Goal: Obtain resource: Download file/media

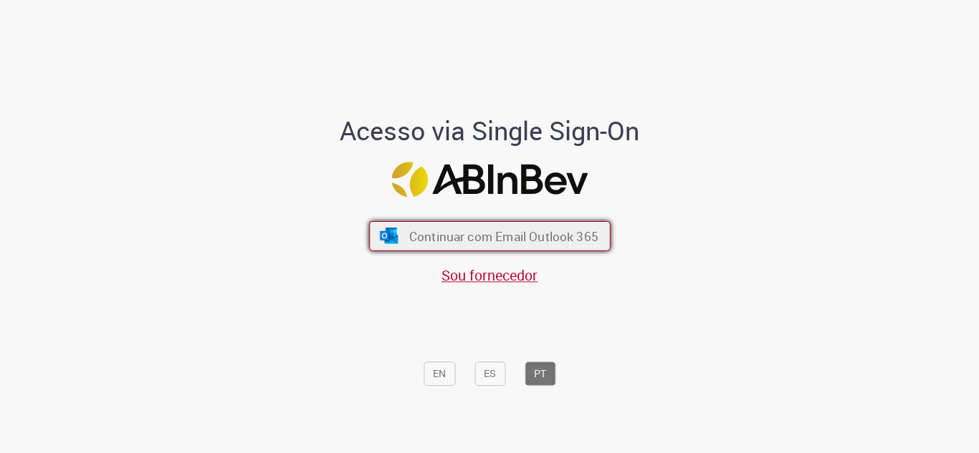
click at [559, 242] on span "Continuar com Email Outlook 365" at bounding box center [502, 236] width 189 height 16
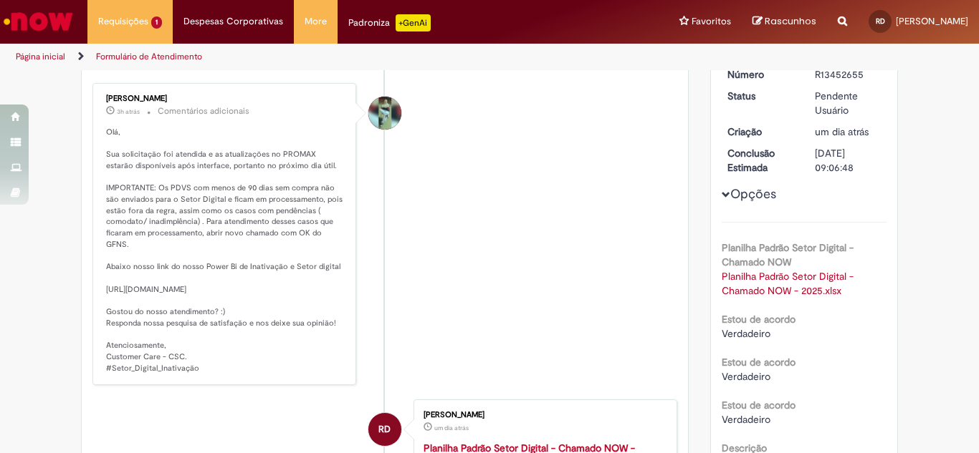
scroll to position [215, 0]
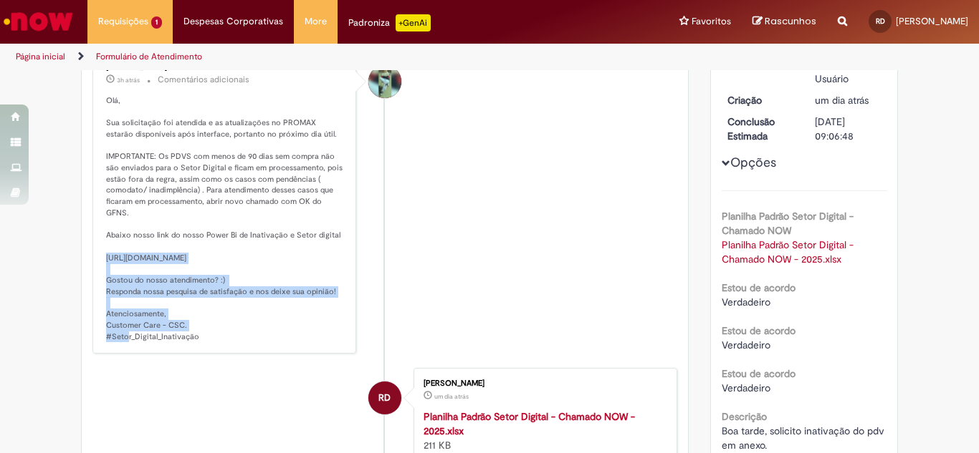
drag, startPoint x: 327, startPoint y: 271, endPoint x: 101, endPoint y: 245, distance: 227.8
click at [106, 245] on p "Olá, Sua solicitação foi atendida e as atualizações no PROMAX estarão disponíve…" at bounding box center [225, 218] width 239 height 247
copy p "https://app.powerbi.com/groups/me/apps/9809f2db-0aa2-4314-b3b2-45a05fe8ec33/rep…"
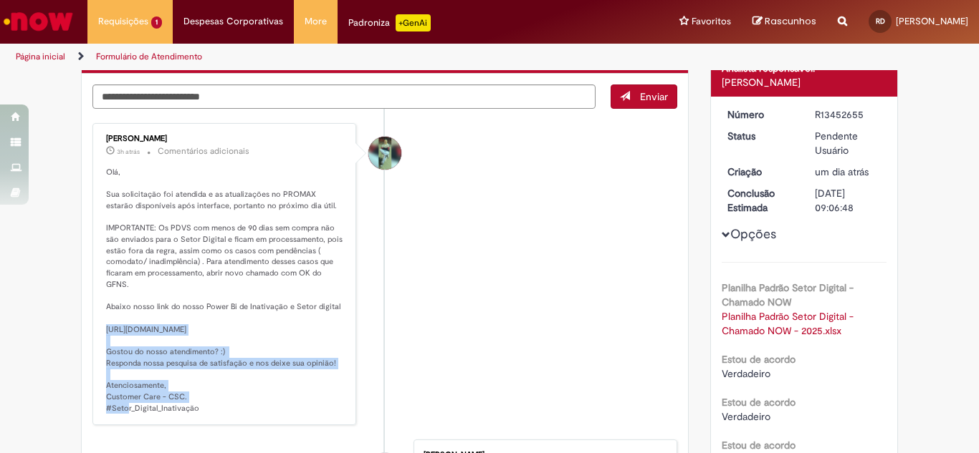
scroll to position [72, 0]
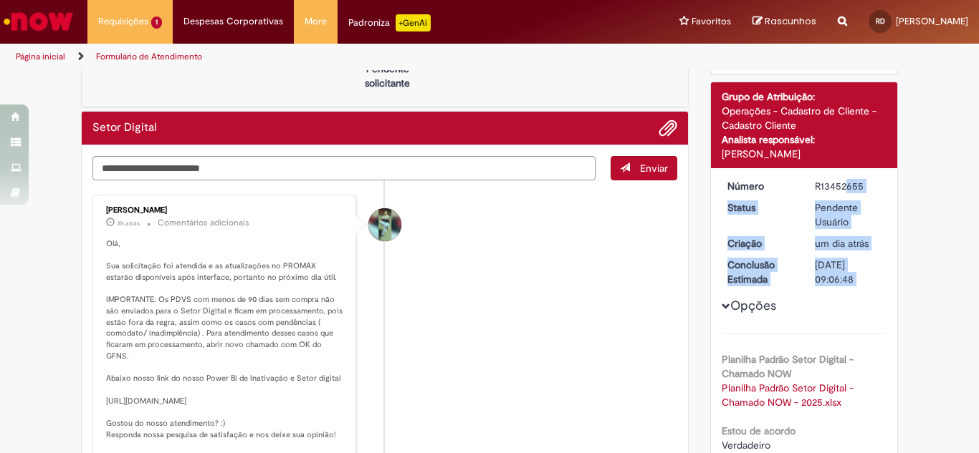
drag, startPoint x: 802, startPoint y: 184, endPoint x: 860, endPoint y: 174, distance: 58.2
click at [860, 174] on div "Número R13452655 Status Pendente Usuário Criação um dia atrás um dia atrás Conc…" at bounding box center [804, 392] width 187 height 449
click at [842, 181] on div "R13452655" at bounding box center [847, 186] width 67 height 14
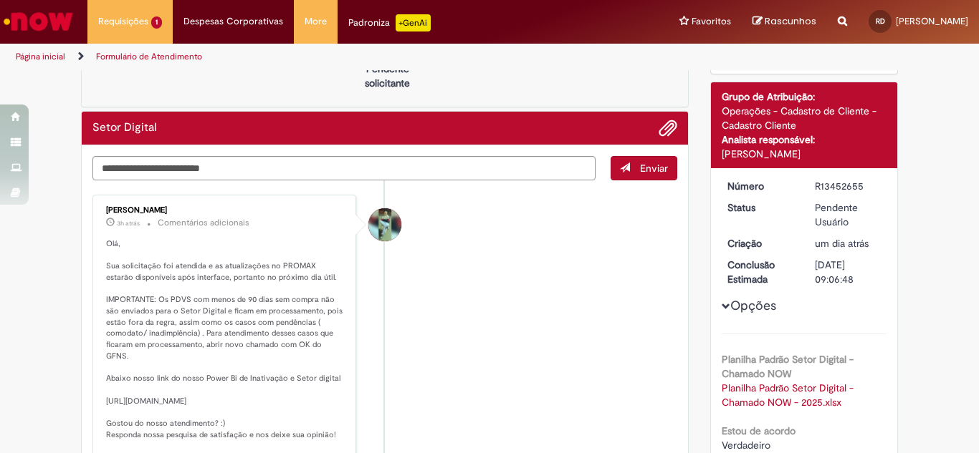
drag, startPoint x: 807, startPoint y: 186, endPoint x: 866, endPoint y: 180, distance: 59.0
click at [866, 180] on dd "R13452655" at bounding box center [848, 186] width 88 height 14
copy div "R13452655"
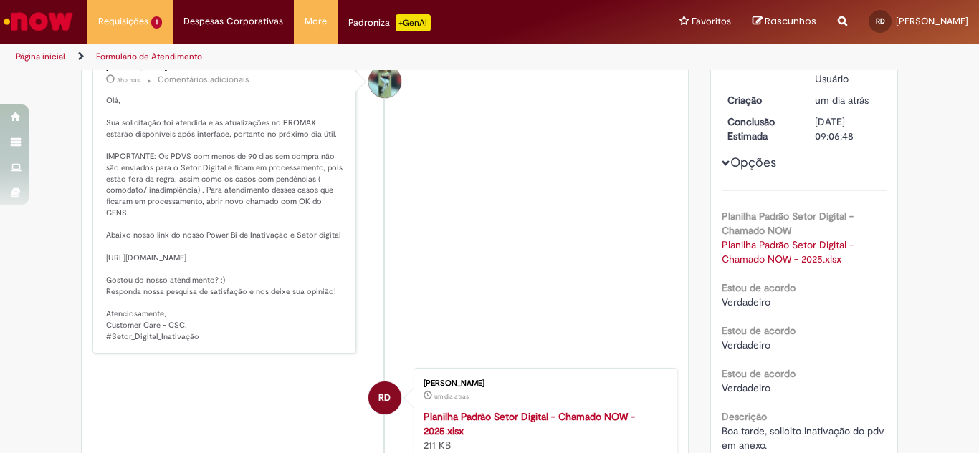
scroll to position [143, 0]
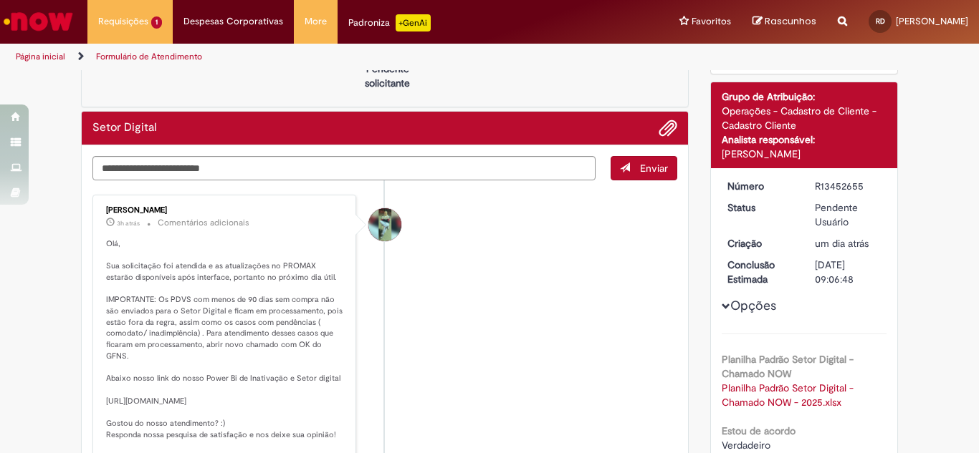
click at [777, 224] on div "Opções Planilha Padrão Setor Digital - Chamado NOW Planilha Padrão Setor Digita…" at bounding box center [803, 387] width 165 height 417
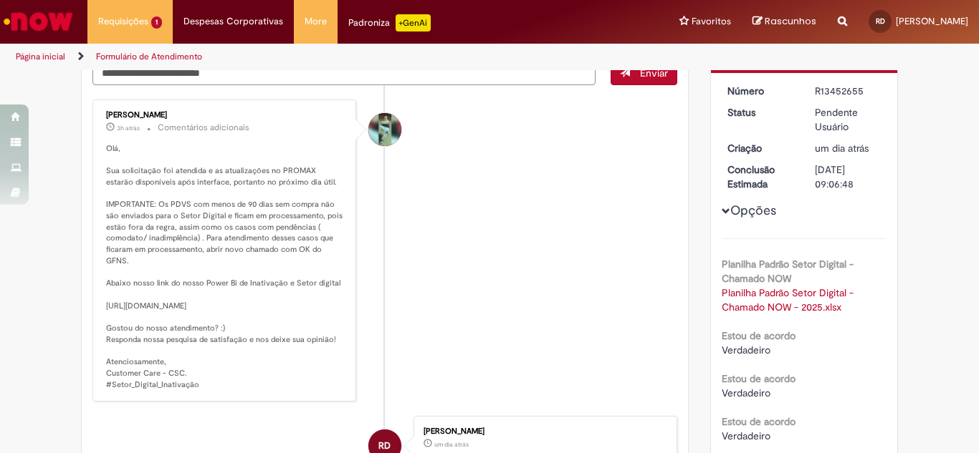
scroll to position [287, 0]
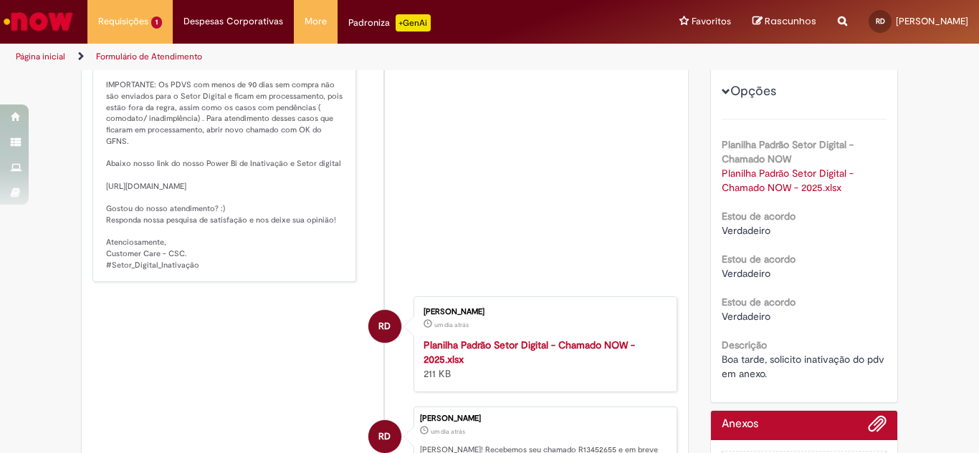
click at [0, 0] on button "Opções" at bounding box center [0, 0] width 0 height 0
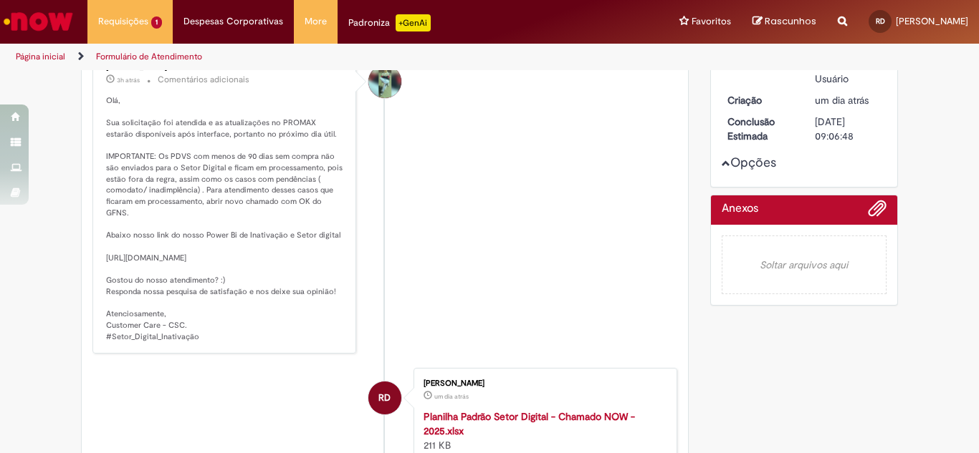
click at [0, 0] on button "Opções" at bounding box center [0, 0] width 0 height 0
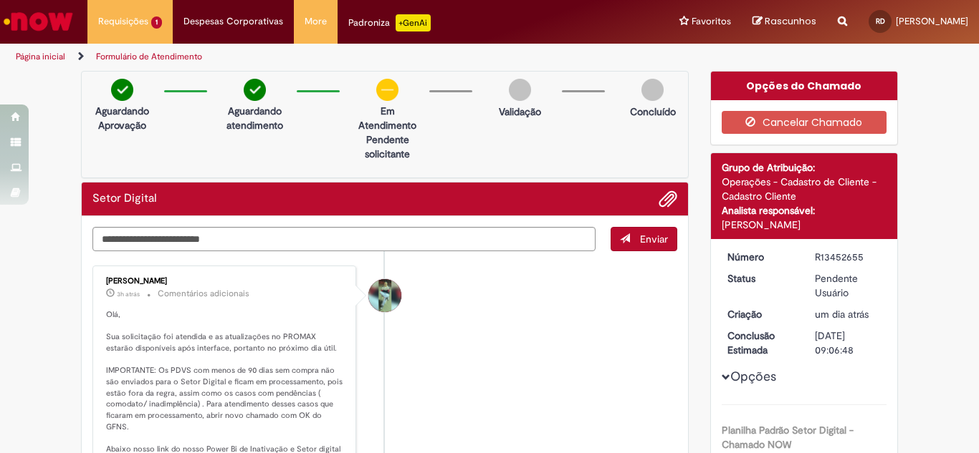
scroll to position [0, 0]
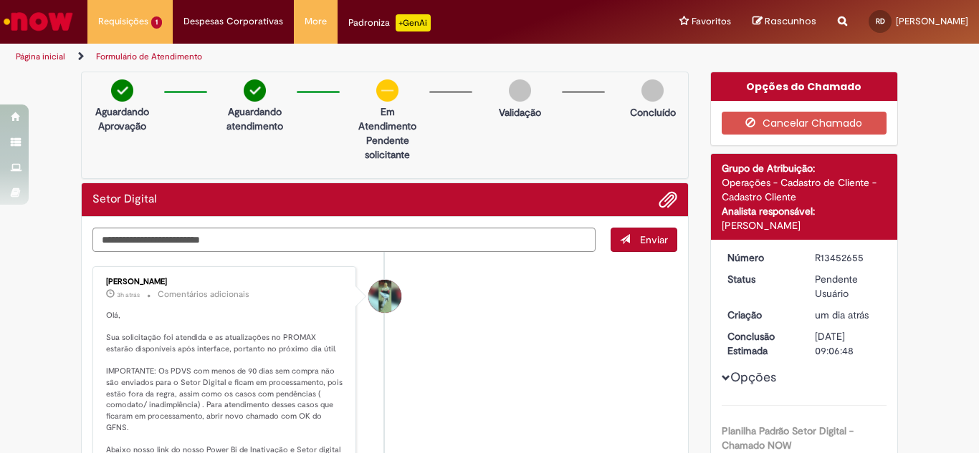
click at [612, 342] on li "Breno Duarte Eleoterio Da Costa 3h atrás 3 horas atrás Comentários adicionais" at bounding box center [384, 417] width 585 height 303
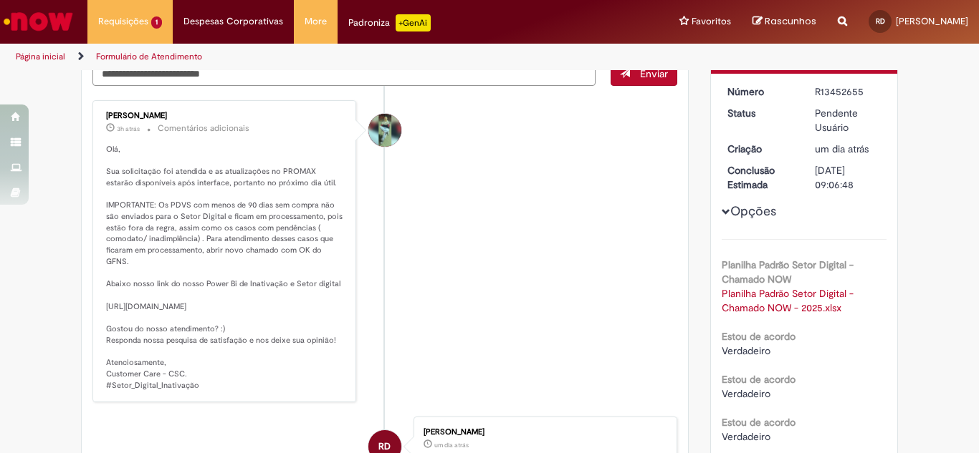
scroll to position [215, 0]
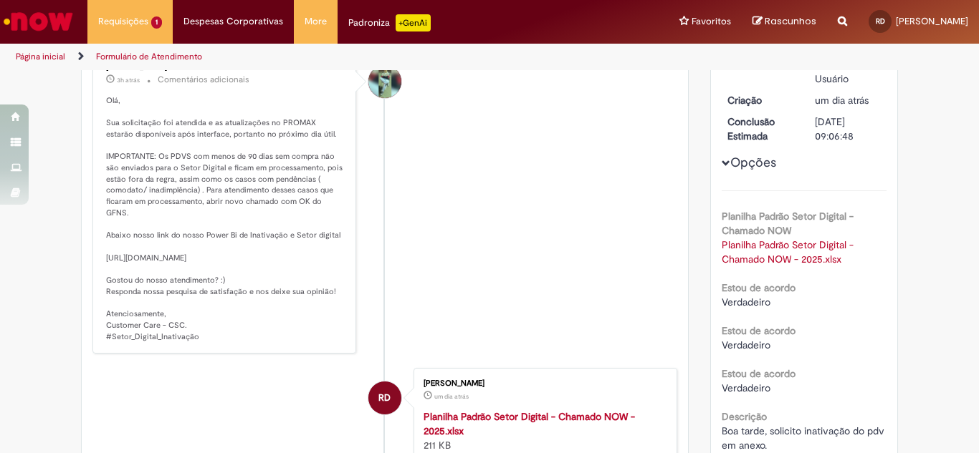
click at [750, 171] on div "Opções Planilha Padrão Setor Digital - Chamado NOW Planilha Padrão Setor Digita…" at bounding box center [803, 244] width 165 height 417
click at [0, 0] on button "Opções" at bounding box center [0, 0] width 0 height 0
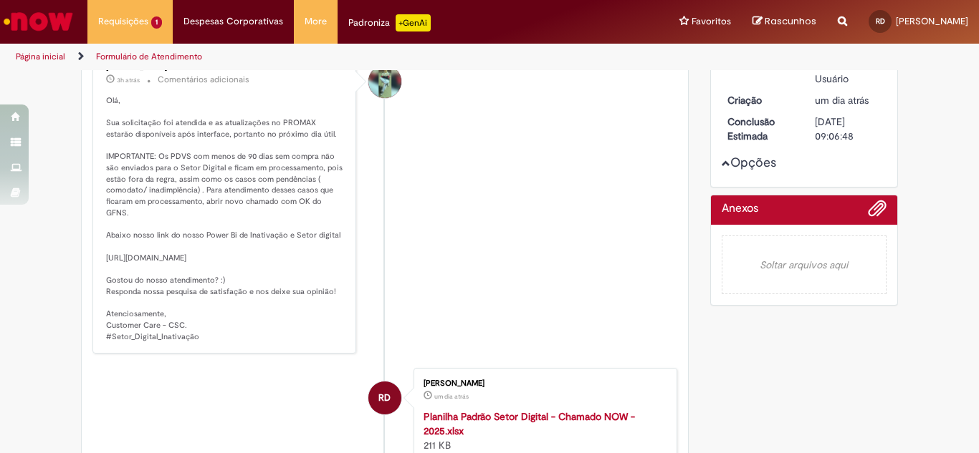
click at [722, 160] on span "Opções para R13452655" at bounding box center [725, 163] width 9 height 9
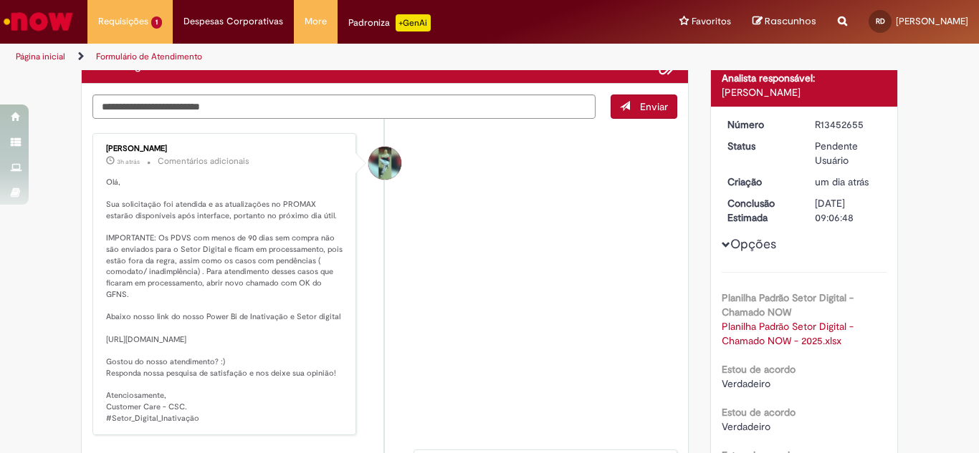
scroll to position [0, 0]
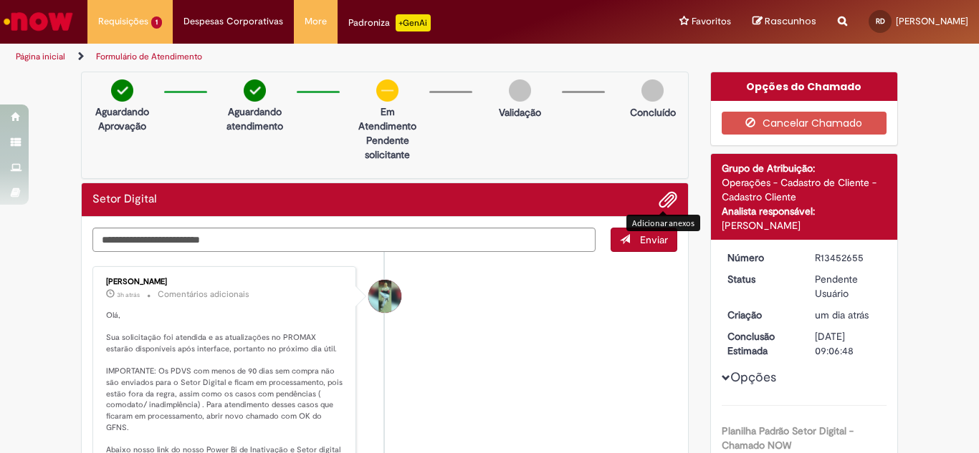
click at [672, 206] on div "Setor Digital" at bounding box center [385, 200] width 606 height 34
click at [663, 203] on span "Adicionar anexos" at bounding box center [667, 200] width 17 height 17
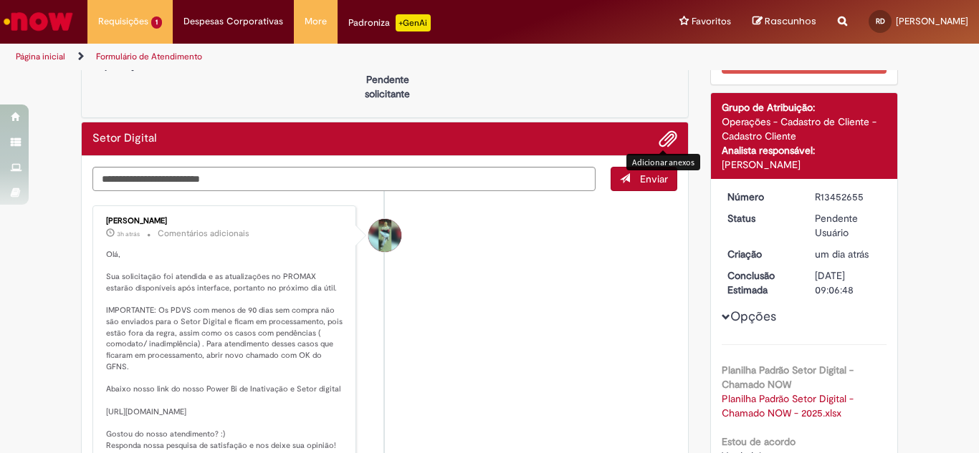
scroll to position [143, 0]
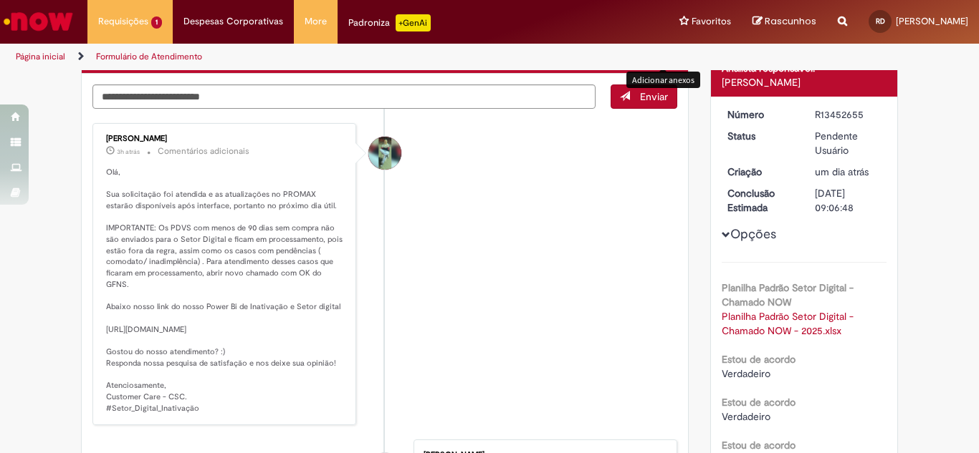
click at [464, 320] on li "Breno Duarte Eleoterio Da Costa 3h atrás 3 horas atrás Comentários adicionais" at bounding box center [384, 274] width 585 height 303
click at [0, 0] on button "Opções" at bounding box center [0, 0] width 0 height 0
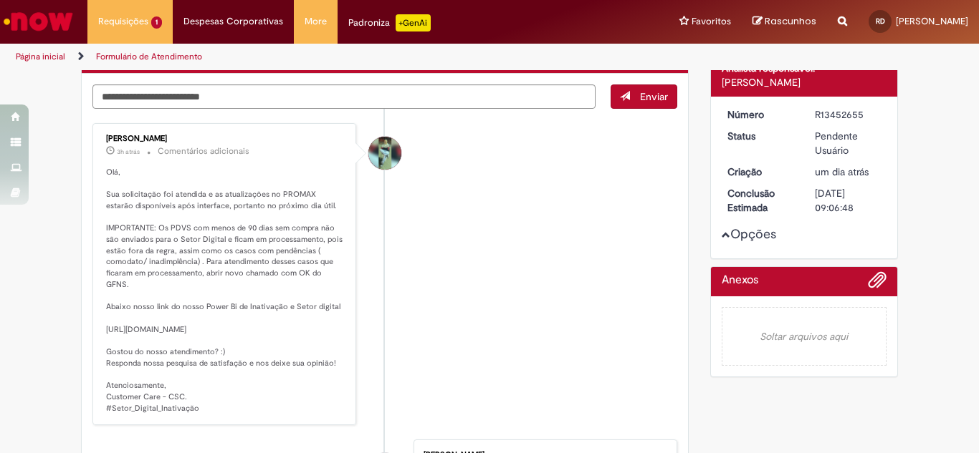
click at [0, 0] on button "Opções" at bounding box center [0, 0] width 0 height 0
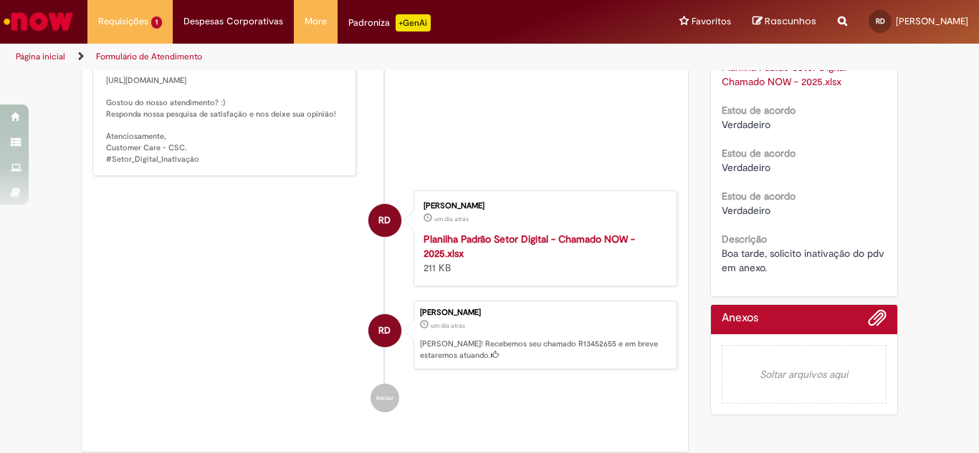
scroll to position [501, 0]
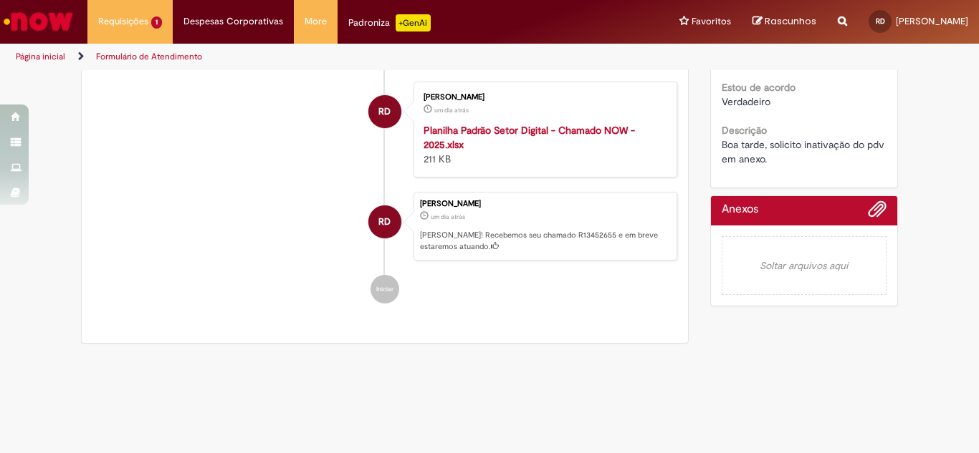
click at [444, 250] on p "[PERSON_NAME]! Recebemos seu chamado R13452655 e em breve estaremos atuando." at bounding box center [544, 241] width 249 height 22
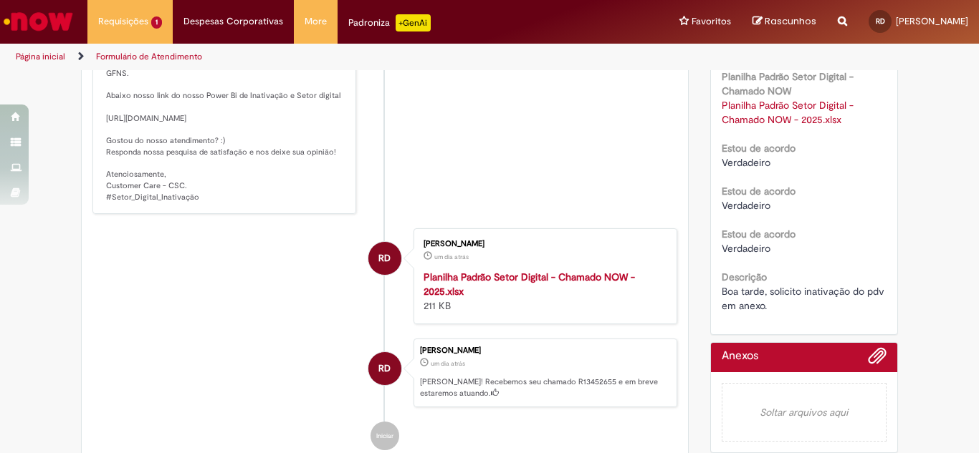
scroll to position [358, 0]
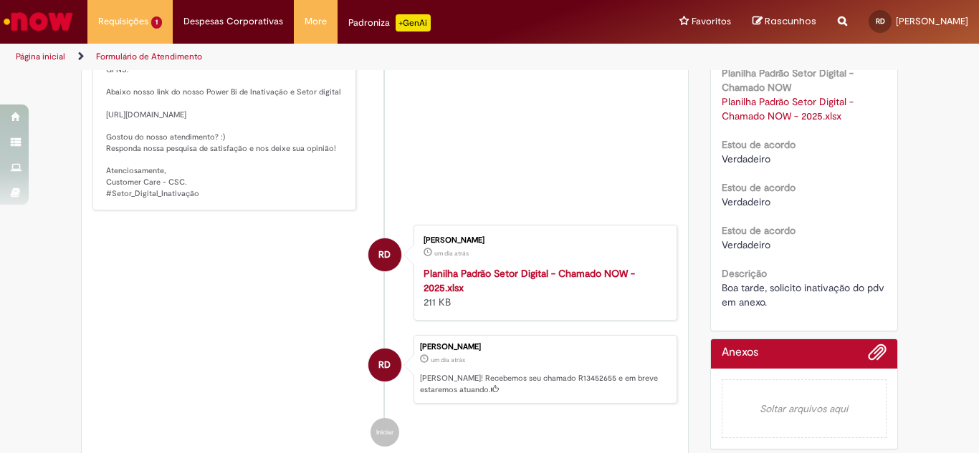
click at [516, 283] on strong "Planilha Padrão Setor Digital - Chamado NOW - 2025.xlsx" at bounding box center [528, 280] width 211 height 27
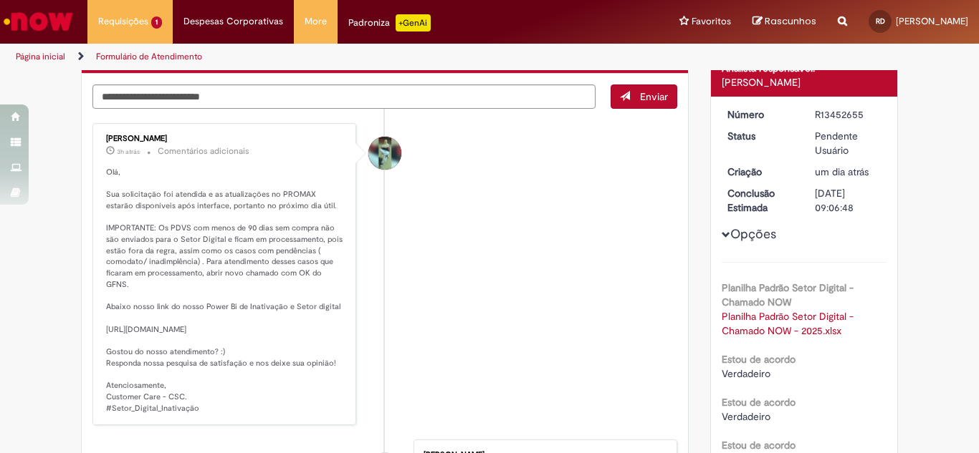
scroll to position [0, 0]
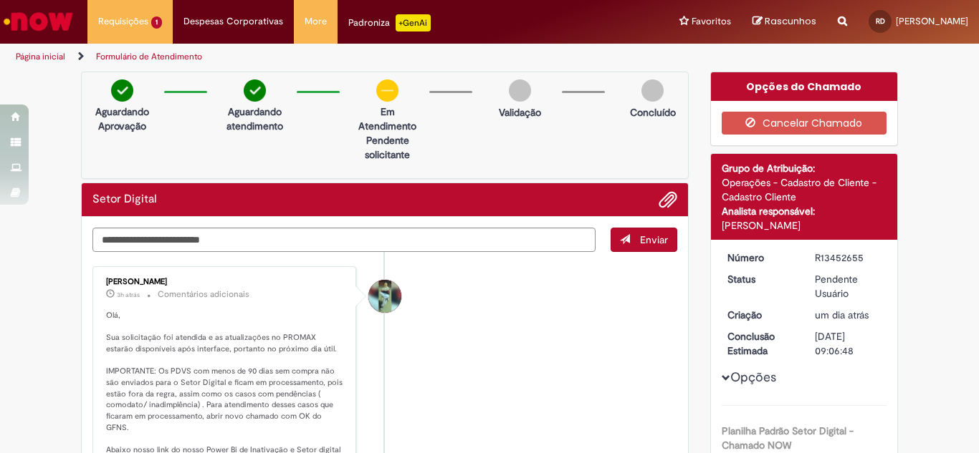
click at [522, 335] on li "Breno Duarte Eleoterio Da Costa 3h atrás 3 horas atrás Comentários adicionais" at bounding box center [384, 417] width 585 height 303
click at [56, 50] on li "Página inicial" at bounding box center [50, 57] width 79 height 27
click at [49, 33] on img "Ir para a Homepage" at bounding box center [38, 21] width 74 height 29
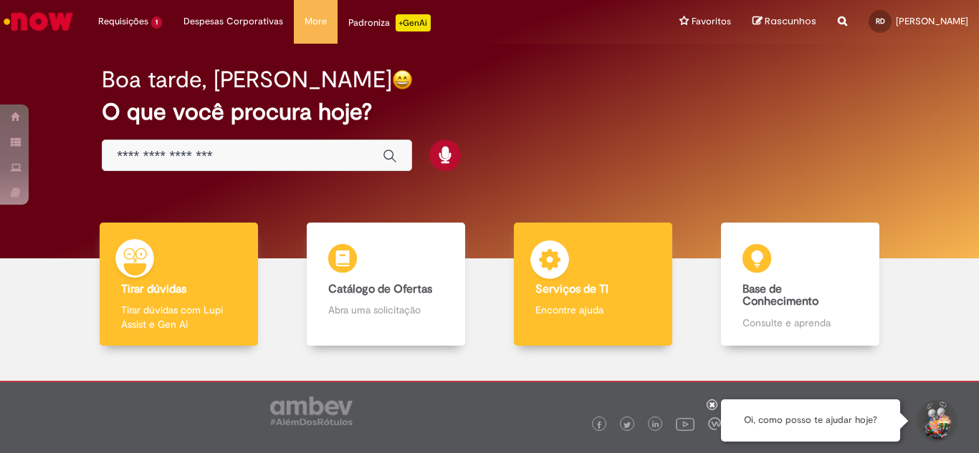
click at [595, 249] on div "Serviços de TI Serviços de TI Encontre ajuda" at bounding box center [593, 285] width 159 height 124
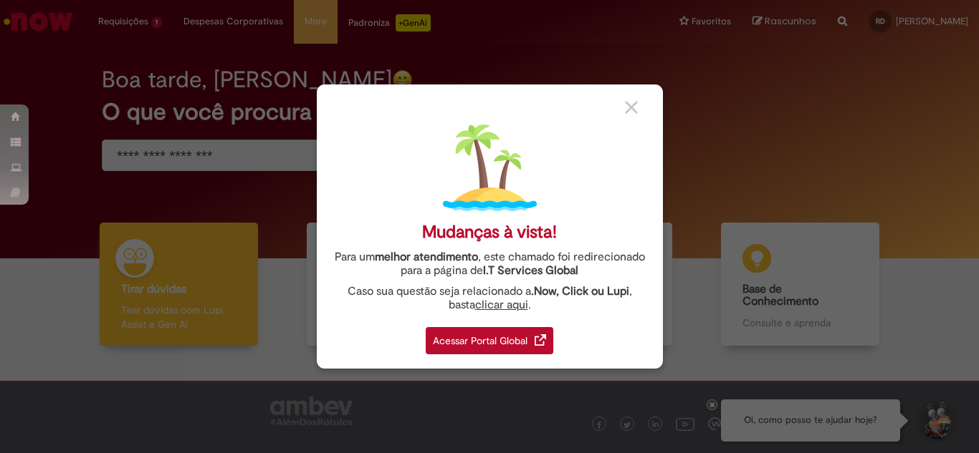
click at [499, 310] on link "clicar aqui" at bounding box center [501, 301] width 53 height 22
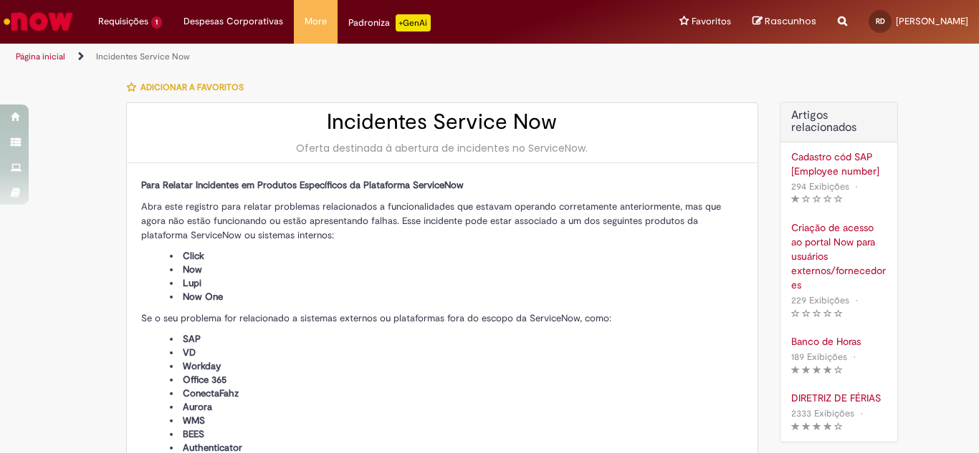
click at [37, 58] on link "Página inicial" at bounding box center [40, 56] width 49 height 11
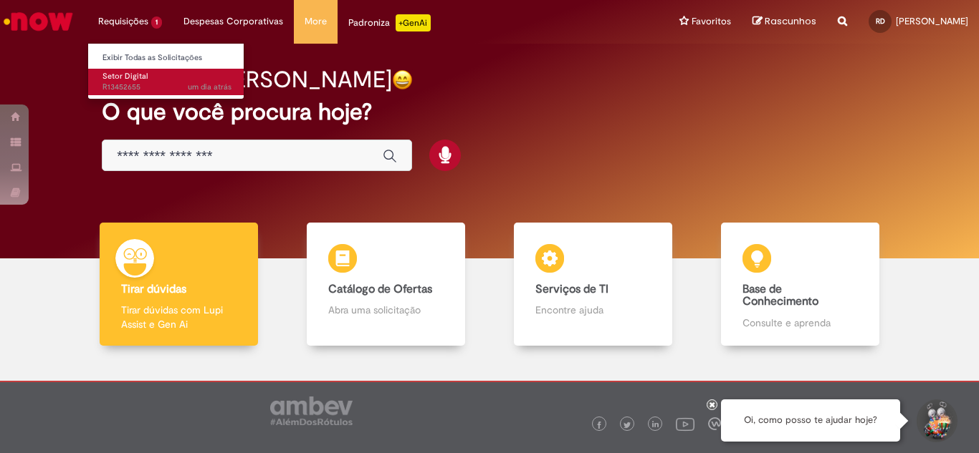
click at [145, 75] on link "Setor Digital um dia atrás um dia atrás R13452655" at bounding box center [167, 82] width 158 height 27
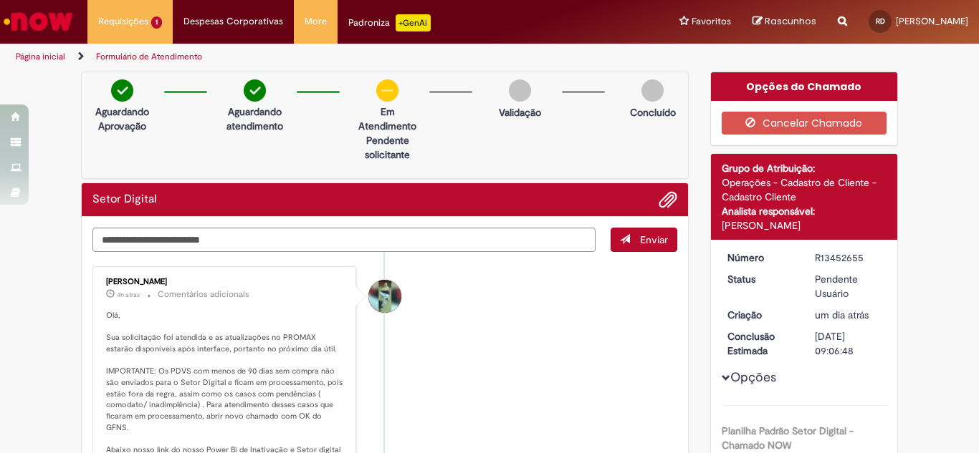
click at [57, 56] on link "Página inicial" at bounding box center [40, 56] width 49 height 11
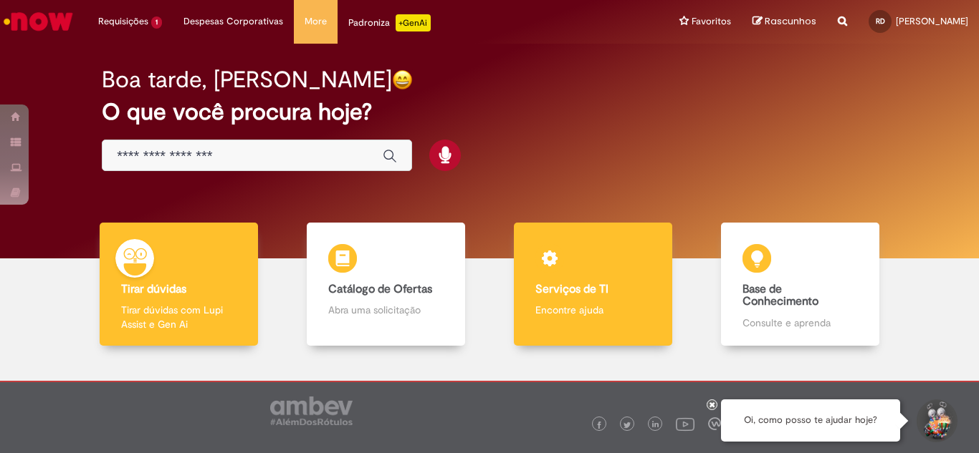
click at [552, 264] on img at bounding box center [549, 262] width 43 height 43
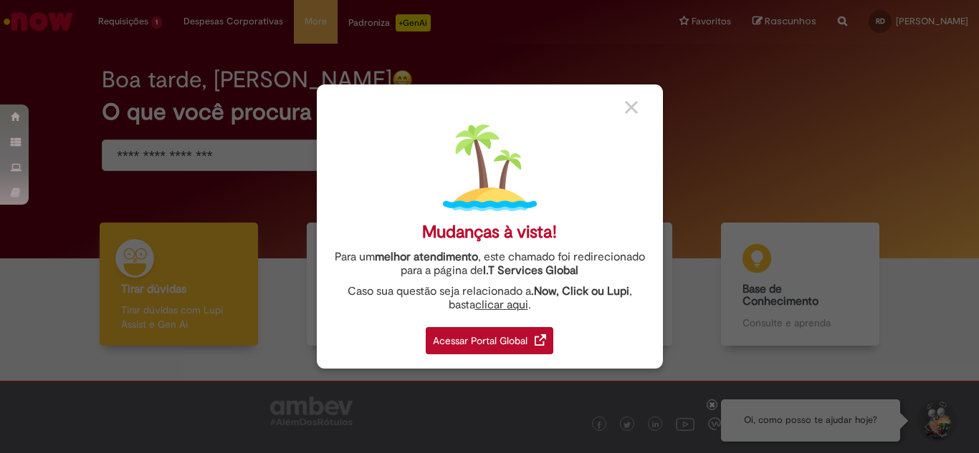
click at [489, 337] on div "Acessar Portal Global" at bounding box center [490, 340] width 128 height 27
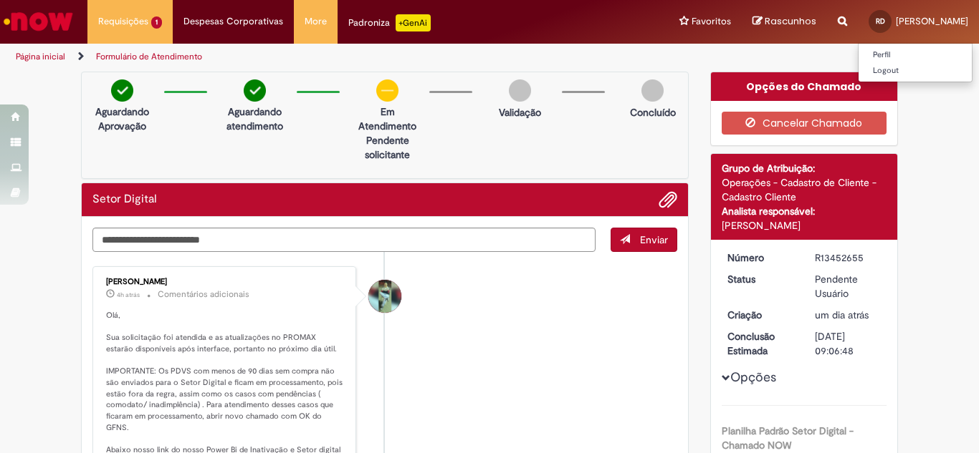
click at [940, 21] on span "[PERSON_NAME]" at bounding box center [931, 21] width 72 height 12
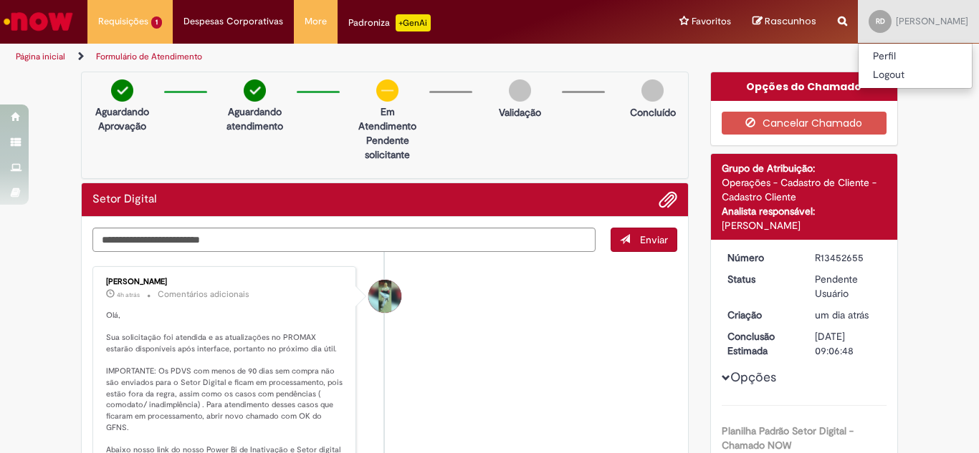
click at [549, 329] on li "Breno Duarte Eleoterio Da Costa 4h atrás 4 horas atrás Comentários adicionais" at bounding box center [384, 417] width 585 height 303
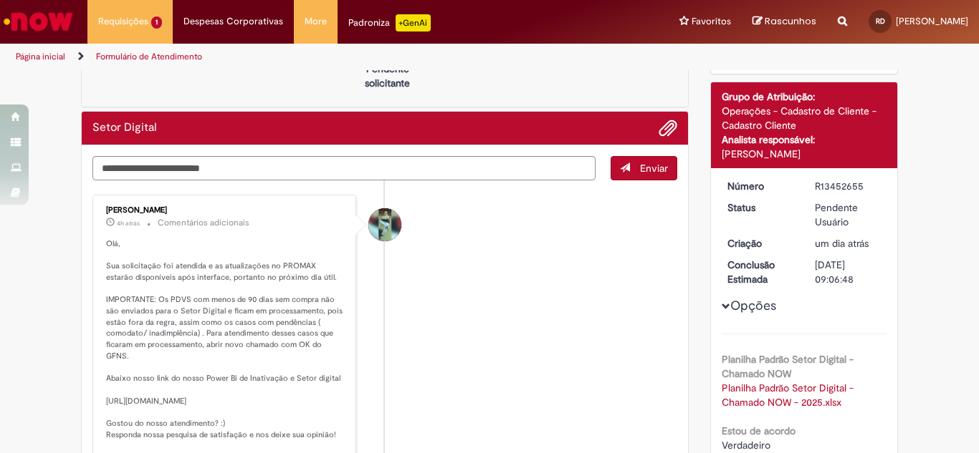
scroll to position [143, 0]
